Goal: Task Accomplishment & Management: Manage account settings

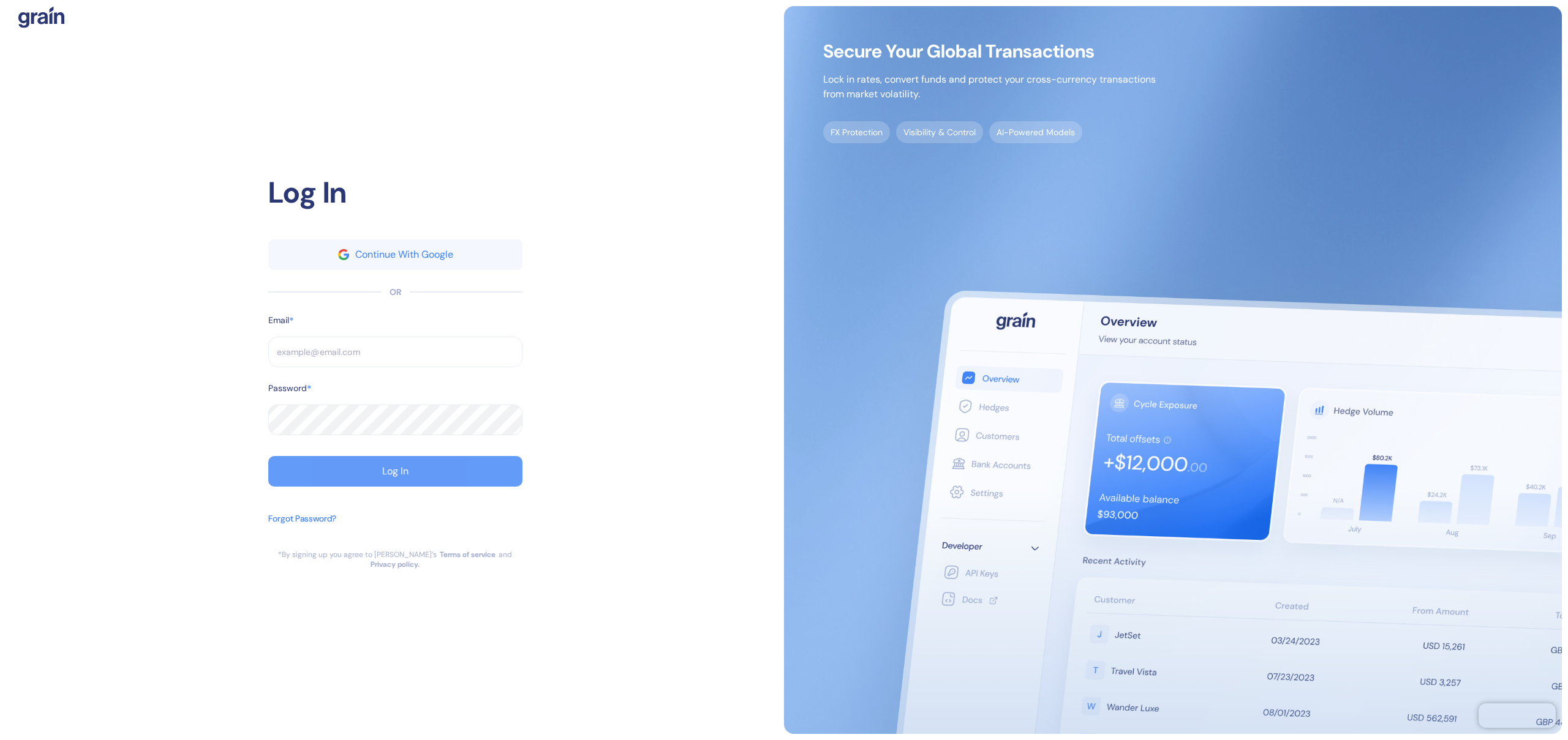
type input "brayan@ultimatejetvacations.com"
type input "[EMAIL_ADDRESS][DOMAIN_NAME]"
click at [449, 479] on button "Log In" at bounding box center [395, 471] width 254 height 31
